Goal: Task Accomplishment & Management: Use online tool/utility

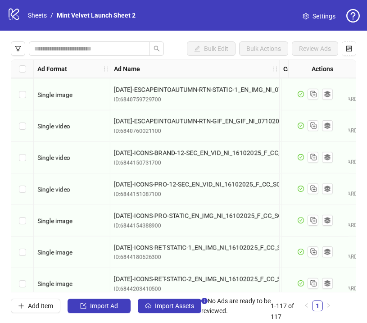
scroll to position [3476, 0]
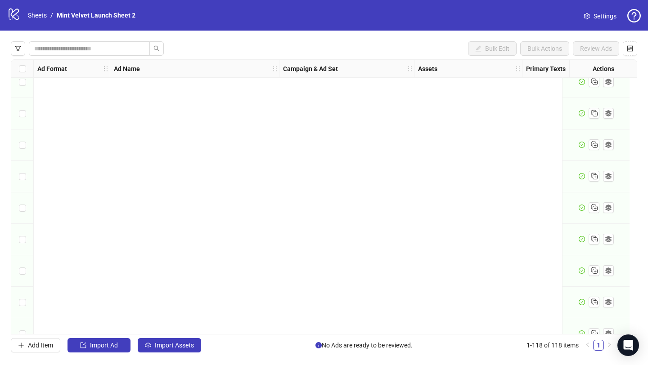
scroll to position [3465, 0]
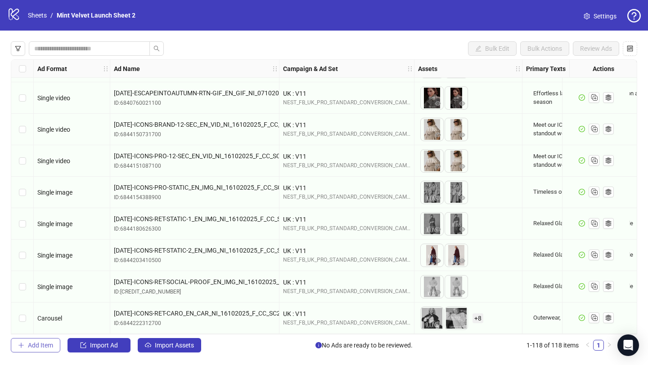
click at [37, 348] on span "Add Item" at bounding box center [40, 345] width 25 height 7
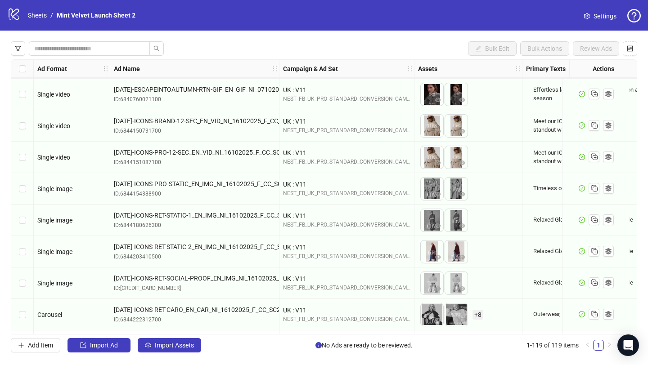
scroll to position [3496, 0]
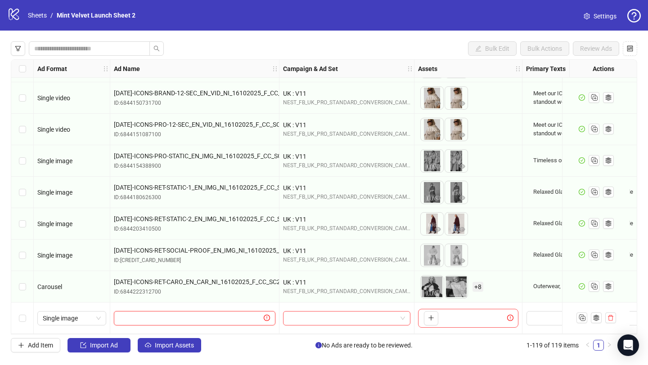
click at [138, 314] on input "text" at bounding box center [190, 319] width 143 height 10
click at [612, 316] on icon "delete" at bounding box center [610, 319] width 5 height 6
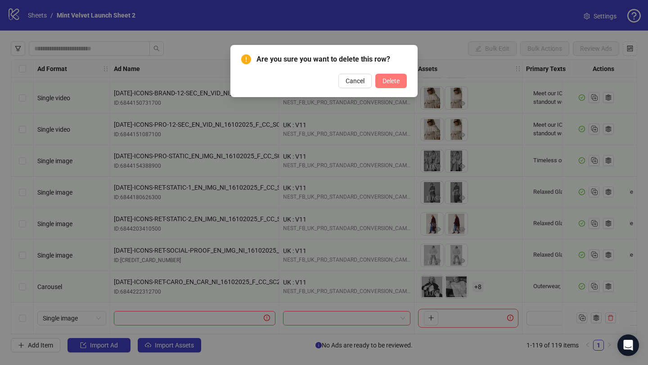
click at [392, 83] on span "Delete" at bounding box center [391, 80] width 17 height 7
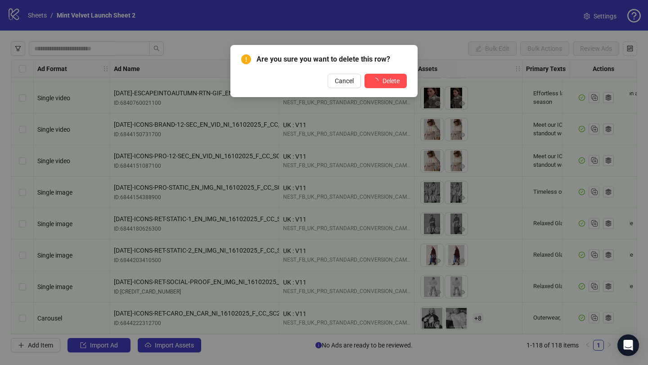
scroll to position [3465, 0]
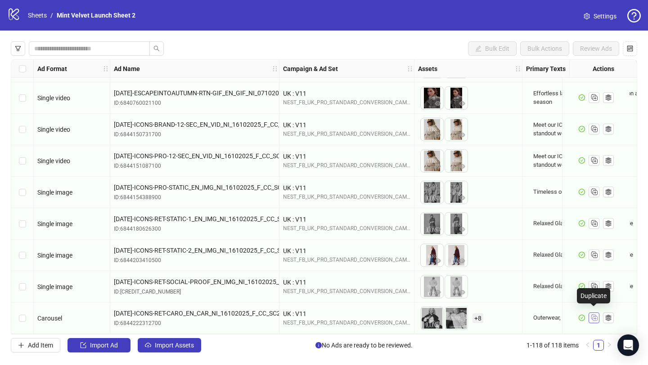
click at [591, 313] on icon "Duplicate" at bounding box center [594, 317] width 9 height 9
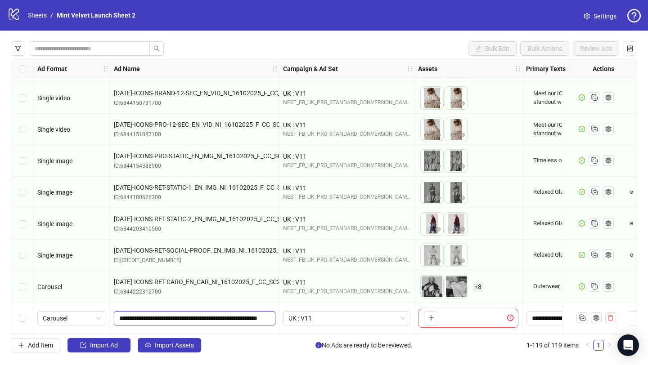
scroll to position [0, 64]
drag, startPoint x: 120, startPoint y: 314, endPoint x: 286, endPoint y: 314, distance: 166.1
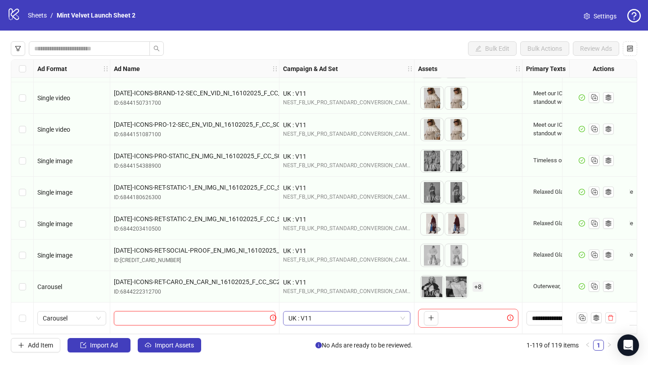
scroll to position [0, 0]
paste input "**********"
type input "**********"
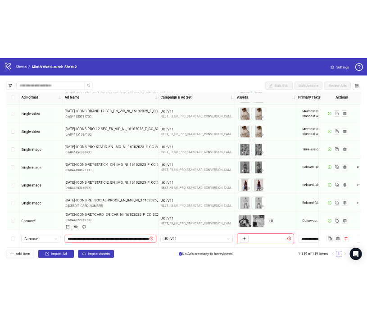
scroll to position [0, 75]
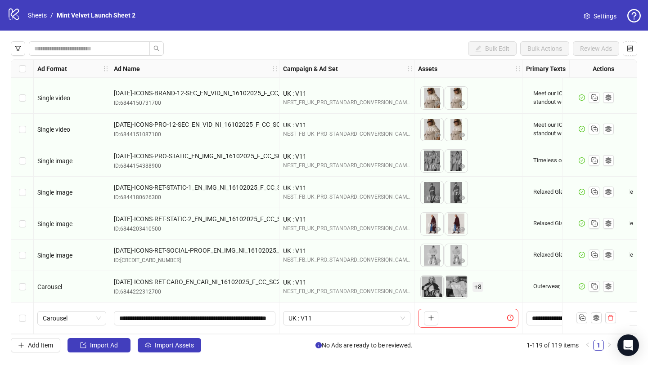
click at [446, 312] on div "To pick up a draggable item, press the space bar. While dragging, use the arrow…" at bounding box center [468, 318] width 100 height 19
click at [431, 316] on icon "plus" at bounding box center [431, 318] width 6 height 6
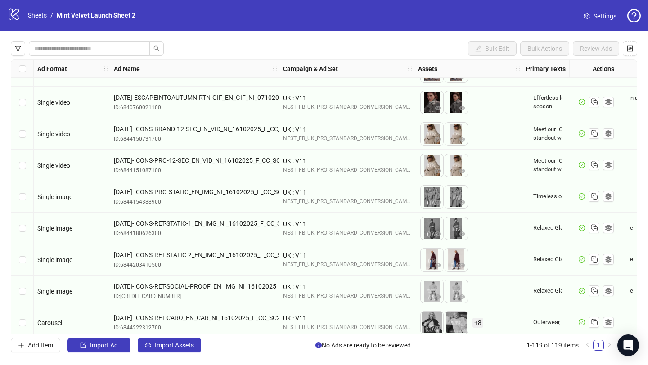
scroll to position [3496, 0]
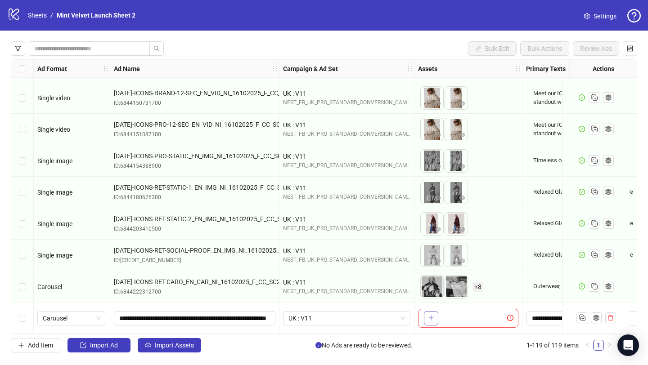
click at [429, 317] on icon "plus" at bounding box center [431, 318] width 6 height 6
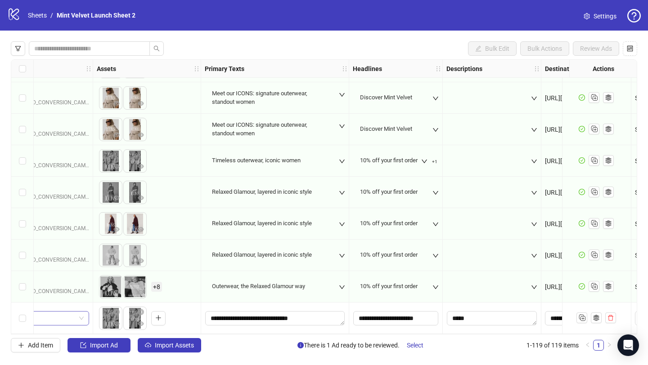
scroll to position [3496, 324]
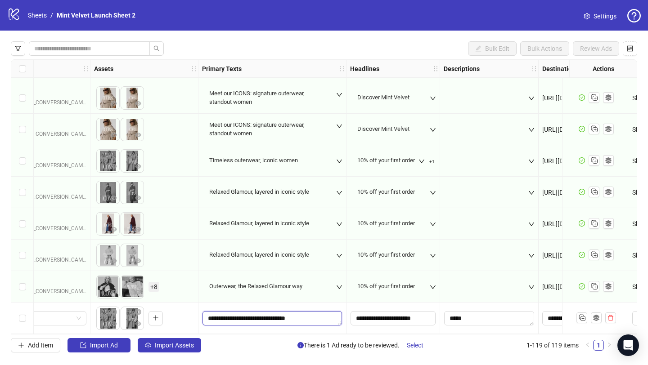
drag, startPoint x: 208, startPoint y: 314, endPoint x: 338, endPoint y: 312, distance: 131.0
click at [338, 312] on textarea "**********" at bounding box center [273, 318] width 140 height 14
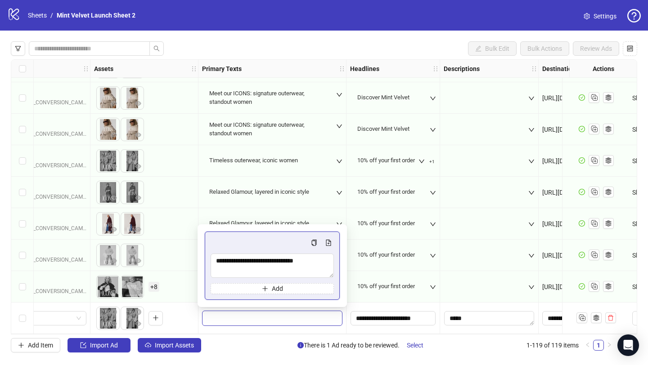
type textarea "**********"
click at [375, 317] on input "**********" at bounding box center [393, 318] width 85 height 14
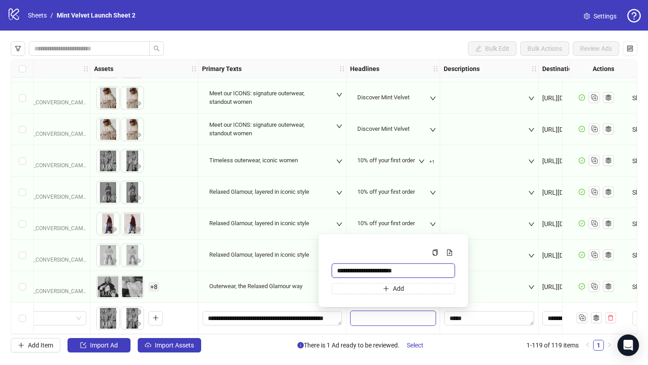
drag, startPoint x: 407, startPoint y: 273, endPoint x: 317, endPoint y: 271, distance: 89.6
click at [317, 271] on body "logo/logo-mobile Sheets / Mint Velvet Launch Sheet 2 Settings Bulk Edit Bulk Ac…" at bounding box center [324, 182] width 648 height 365
paste input "Multi-input container - paste or copy values"
type input "**********"
click at [491, 316] on textarea "Edit values" at bounding box center [489, 318] width 90 height 14
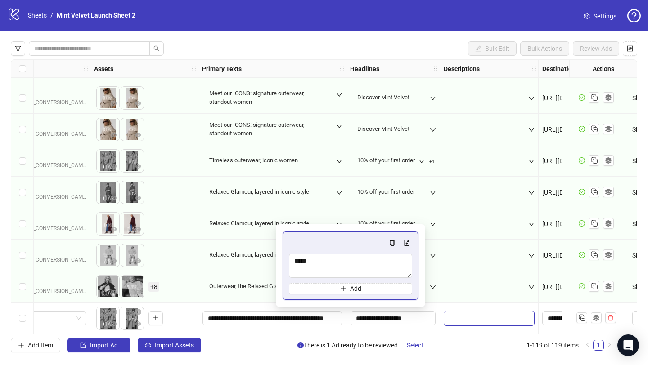
scroll to position [3496, 463]
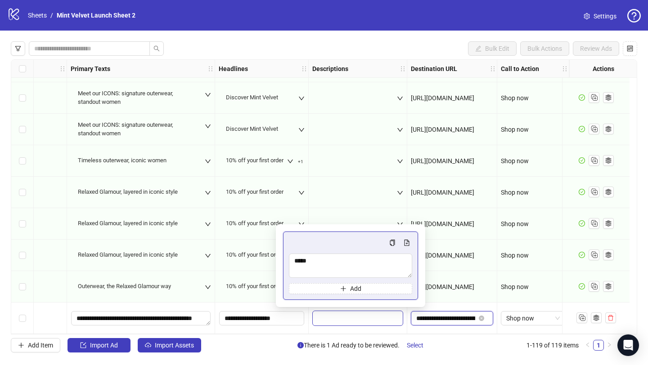
click at [427, 319] on input "**********" at bounding box center [445, 319] width 59 height 10
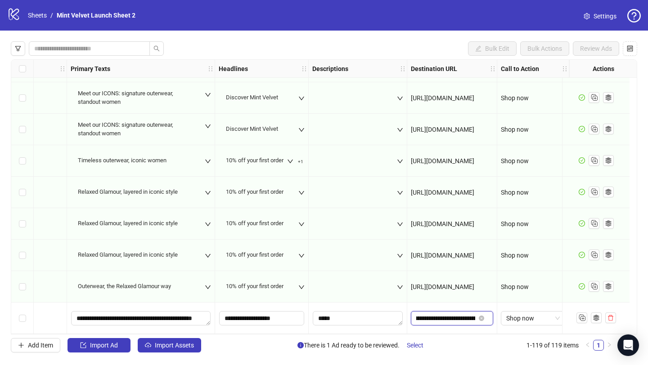
scroll to position [0, 66]
drag, startPoint x: 410, startPoint y: 316, endPoint x: 487, endPoint y: 320, distance: 77.1
click at [487, 320] on div "**********" at bounding box center [452, 319] width 90 height 32
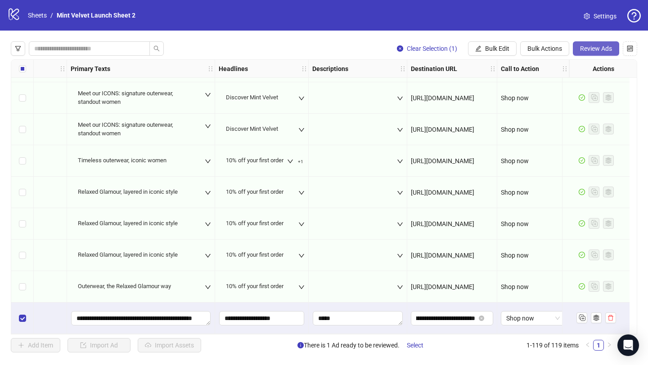
scroll to position [0, 0]
click at [595, 52] on span "Review Ads" at bounding box center [596, 48] width 32 height 7
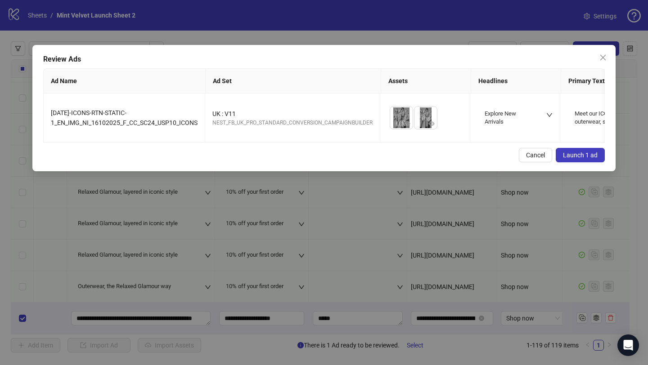
click at [568, 158] on span "Launch 1 ad" at bounding box center [580, 155] width 35 height 7
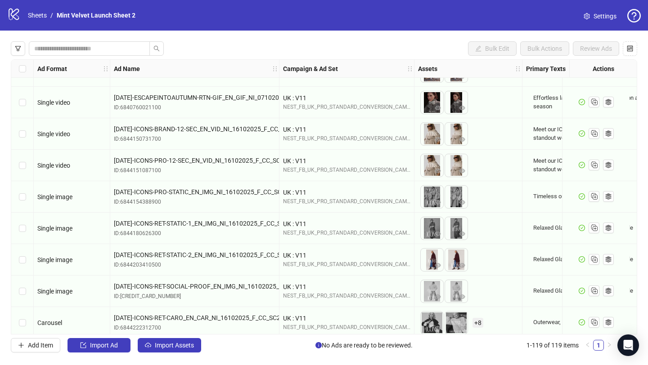
scroll to position [3496, 0]
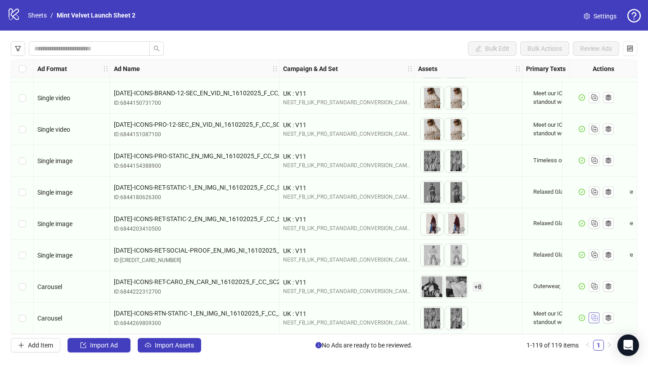
click at [595, 319] on span "button" at bounding box center [594, 317] width 9 height 9
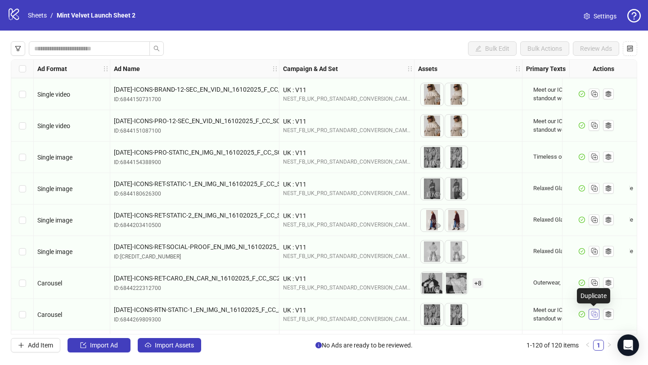
click at [595, 316] on line "Duplicate" at bounding box center [595, 316] width 2 height 0
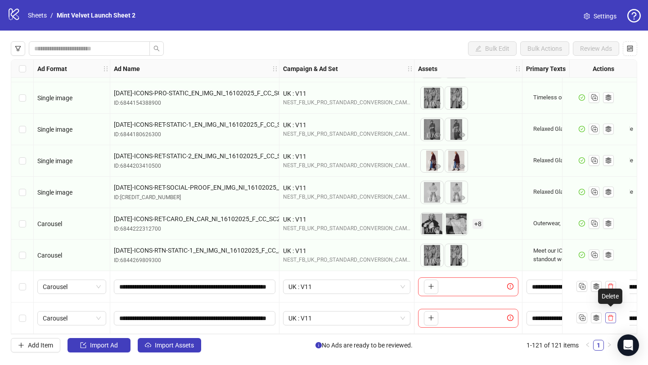
click at [611, 316] on icon "delete" at bounding box center [611, 318] width 6 height 6
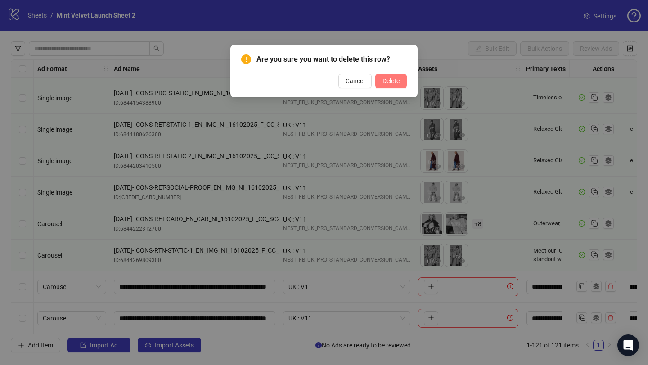
click at [387, 79] on span "Delete" at bounding box center [391, 80] width 17 height 7
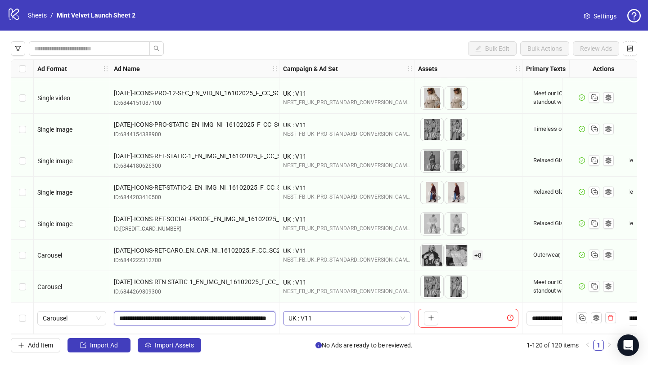
scroll to position [0, 75]
drag, startPoint x: 119, startPoint y: 316, endPoint x: 303, endPoint y: 317, distance: 183.7
paste input "text"
type input "**********"
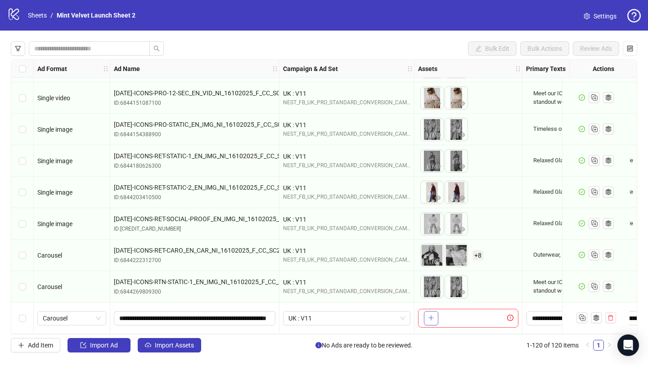
click at [434, 315] on icon "plus" at bounding box center [431, 318] width 6 height 6
click at [433, 318] on icon "plus" at bounding box center [431, 318] width 5 height 0
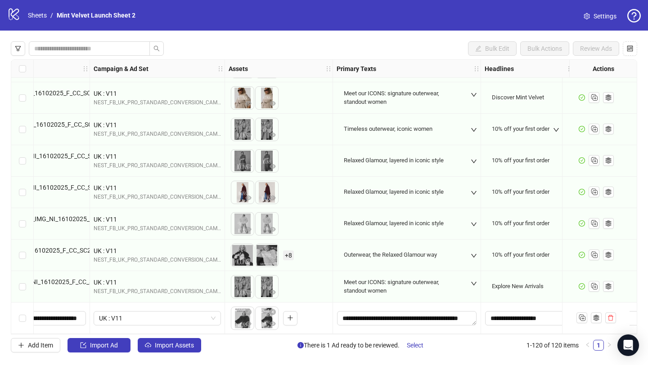
scroll to position [3528, 300]
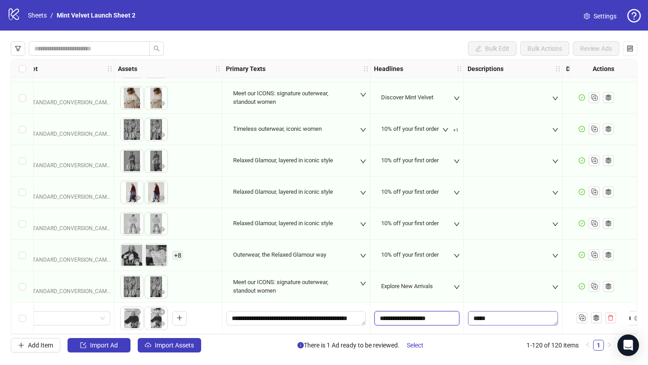
drag, startPoint x: 383, startPoint y: 313, endPoint x: 479, endPoint y: 315, distance: 96.8
click at [442, 312] on input "**********" at bounding box center [416, 318] width 85 height 14
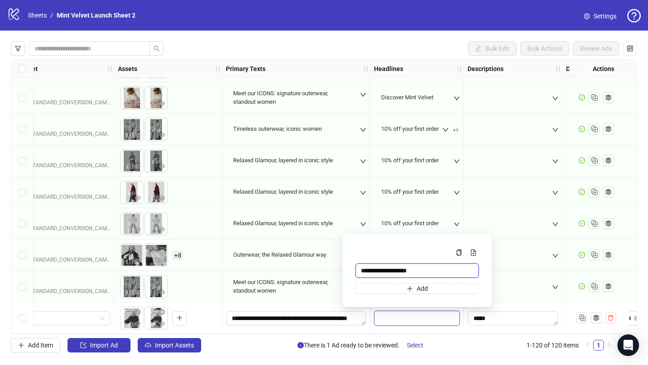
drag, startPoint x: 359, startPoint y: 272, endPoint x: 424, endPoint y: 276, distance: 65.4
click at [424, 276] on input "**********" at bounding box center [417, 271] width 123 height 14
paste input "**********"
type input "**********"
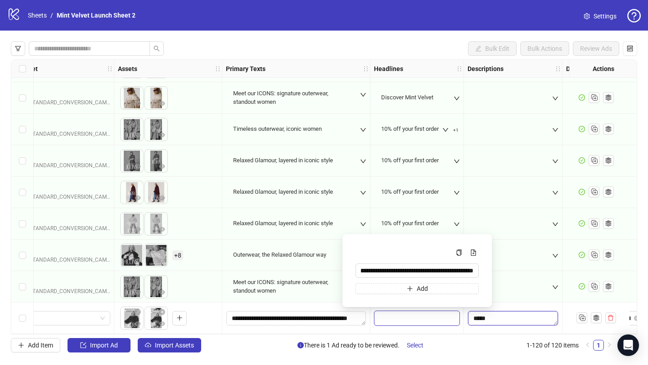
click at [510, 318] on textarea "Edit values" at bounding box center [513, 318] width 90 height 14
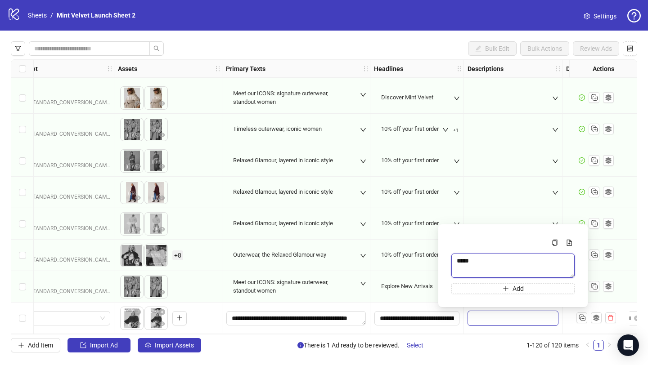
click at [468, 264] on textarea "Multi-text input container - paste or copy values" at bounding box center [512, 266] width 123 height 24
paste textarea "**********"
type textarea "**********"
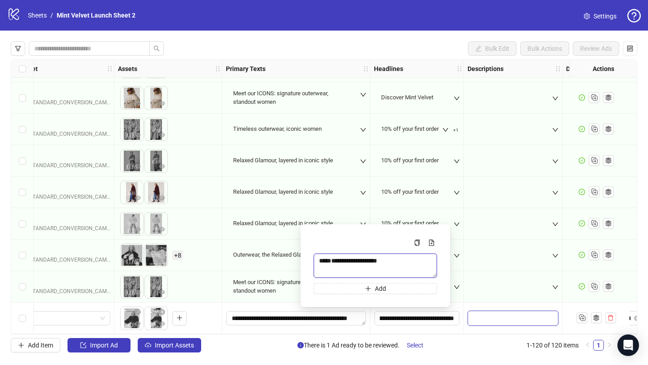
scroll to position [3528, 463]
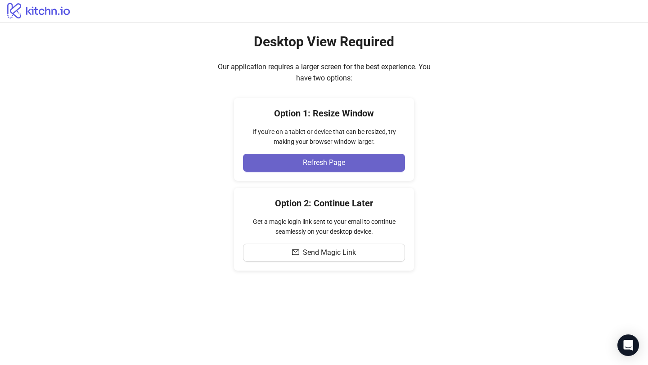
click at [352, 162] on button "Refresh Page" at bounding box center [324, 163] width 162 height 18
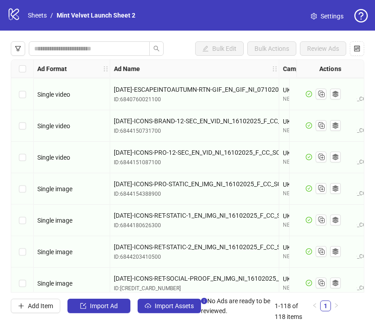
scroll to position [4, 0]
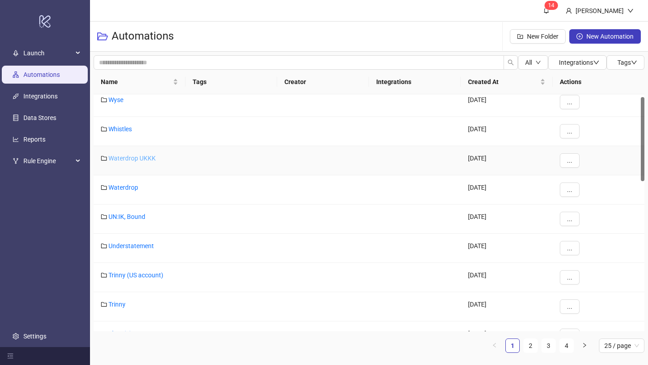
scroll to position [7, 0]
click at [61, 50] on span "Launch" at bounding box center [48, 53] width 50 height 18
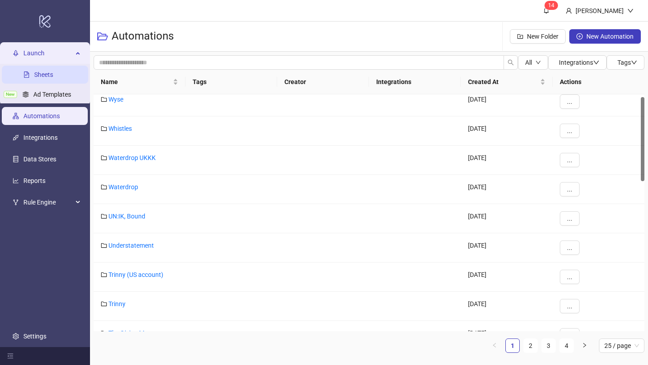
click at [53, 71] on link "Sheets" at bounding box center [43, 74] width 19 height 7
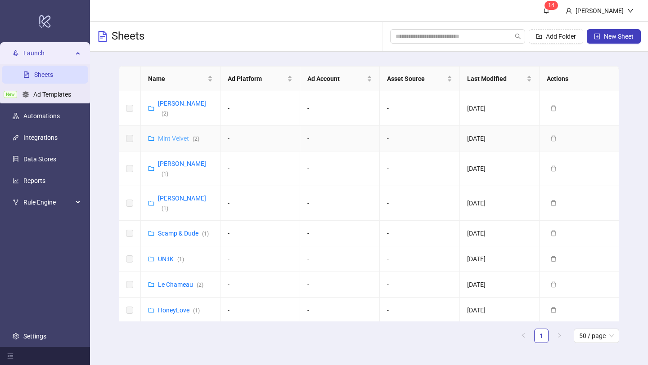
click at [180, 135] on link "Mint Velvet ( 2 )" at bounding box center [178, 138] width 41 height 7
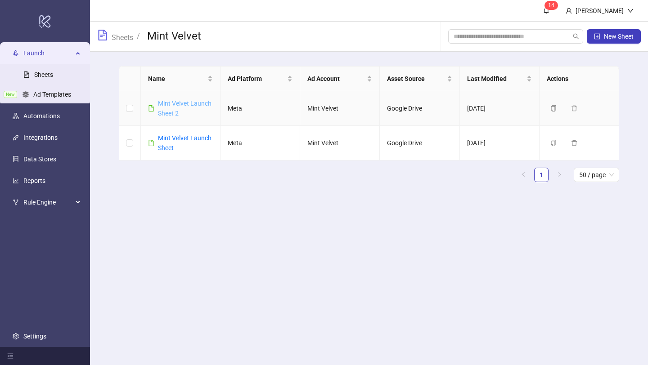
click at [187, 102] on link "Mint Velvet Launch Sheet 2" at bounding box center [185, 108] width 54 height 17
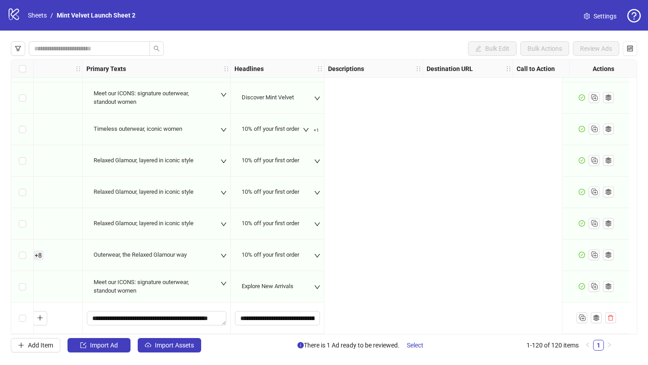
scroll to position [3528, 0]
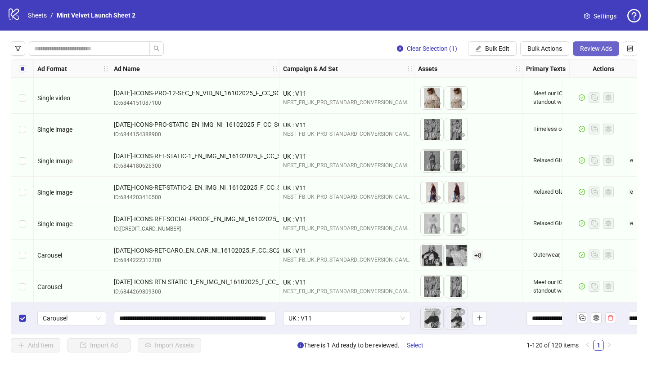
click at [599, 50] on span "Review Ads" at bounding box center [596, 48] width 32 height 7
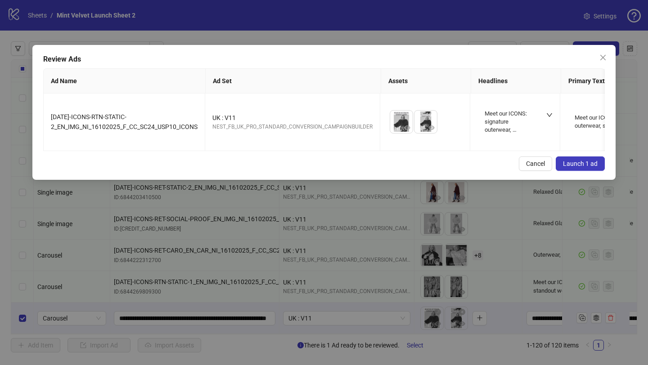
click at [584, 162] on span "Launch 1 ad" at bounding box center [580, 163] width 35 height 7
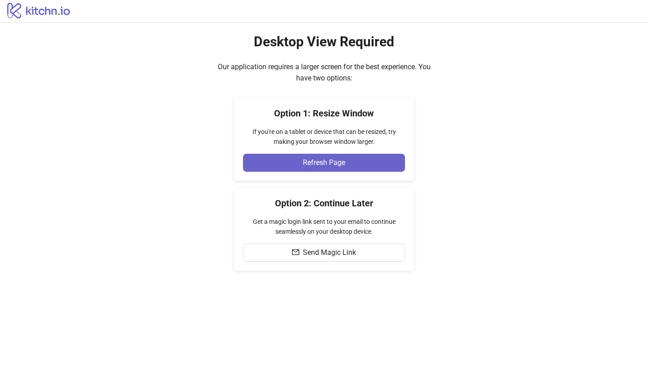
click at [324, 170] on button "Refresh Page" at bounding box center [324, 163] width 162 height 18
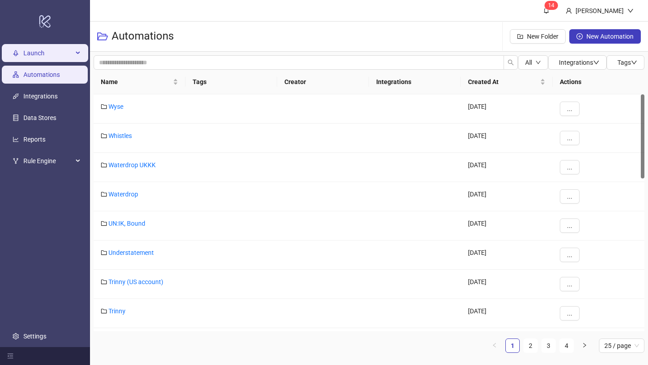
click at [67, 55] on span "Launch" at bounding box center [48, 53] width 50 height 18
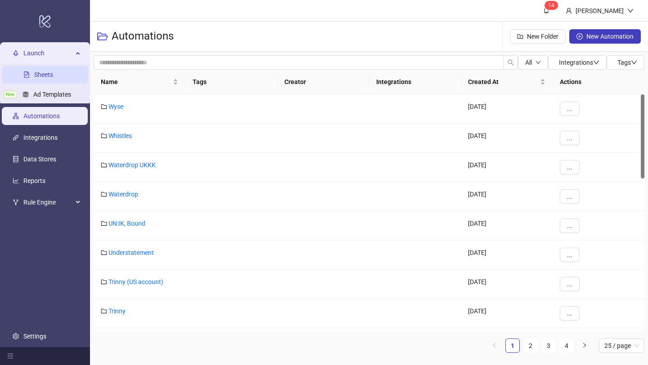
click at [52, 71] on link "Sheets" at bounding box center [43, 74] width 19 height 7
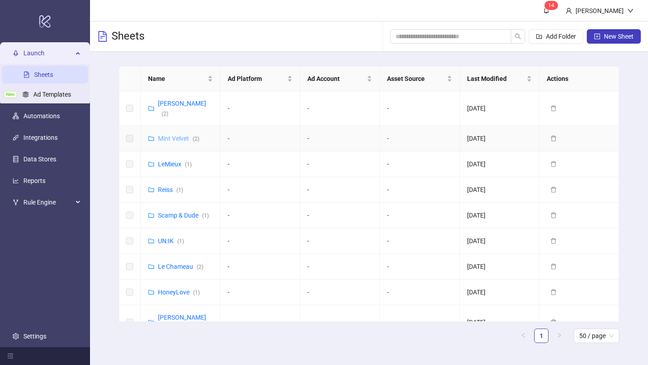
click at [177, 135] on link "Mint Velvet ( 2 )" at bounding box center [178, 138] width 41 height 7
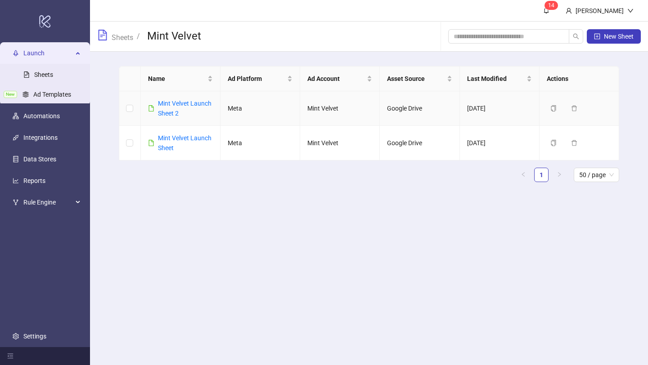
click at [178, 108] on div "Mint Velvet Launch Sheet 2" at bounding box center [185, 109] width 55 height 20
click at [177, 105] on link "Mint Velvet Launch Sheet 2" at bounding box center [185, 108] width 54 height 17
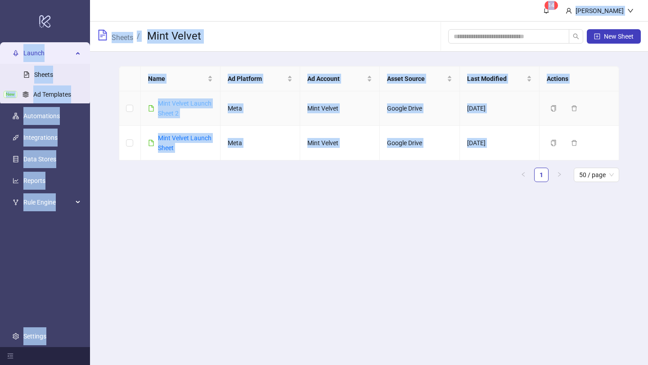
click at [177, 105] on div "logo/logo-mobile Launch Sheets New Ad Templates Automations Integrations Data S…" at bounding box center [324, 182] width 648 height 365
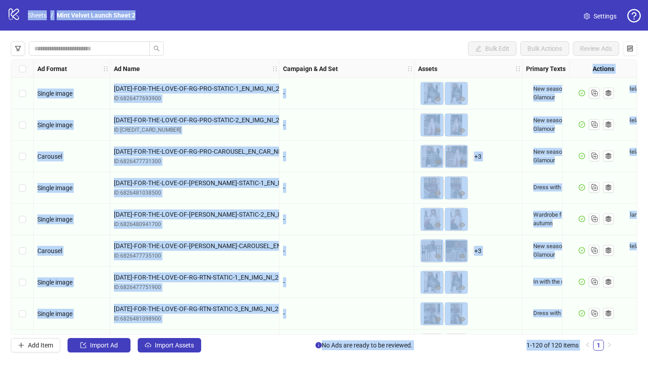
click at [230, 206] on div "[DATE]-FOR-THE-LOVE-OF-[PERSON_NAME]-STATIC-2_EN_IMG_NI_20082025_F_CC_SC24_None…" at bounding box center [194, 220] width 169 height 32
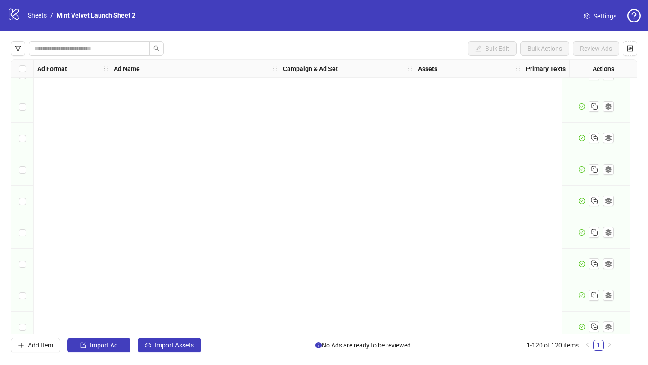
scroll to position [3528, 0]
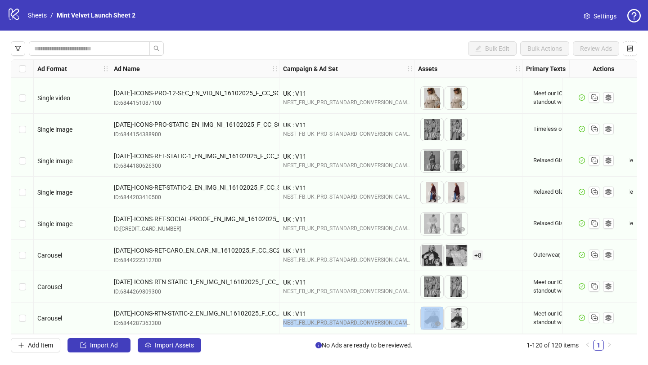
drag, startPoint x: 284, startPoint y: 321, endPoint x: 420, endPoint y: 323, distance: 135.9
copy div "NEST_FB_UK_PRO_STANDARD_CONVERSION_CAMPAIGNBUILDER"
